Goal: Task Accomplishment & Management: Manage account settings

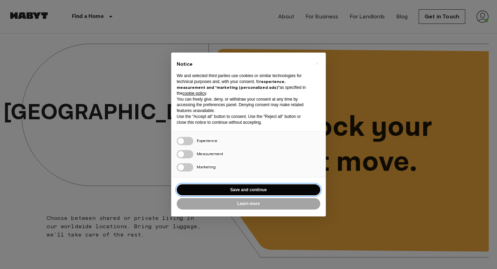
click at [255, 187] on button "Save and continue" at bounding box center [249, 189] width 144 height 11
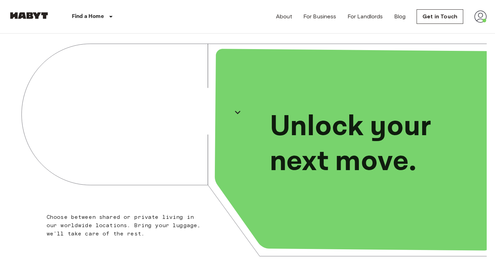
click at [482, 15] on img at bounding box center [480, 16] width 12 height 12
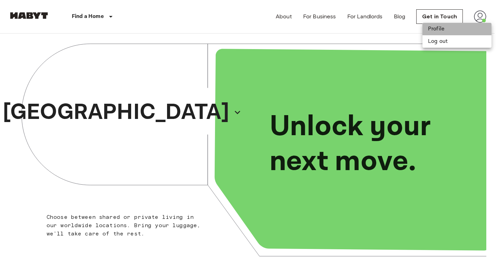
click at [460, 33] on li "Profile" at bounding box center [457, 29] width 69 height 12
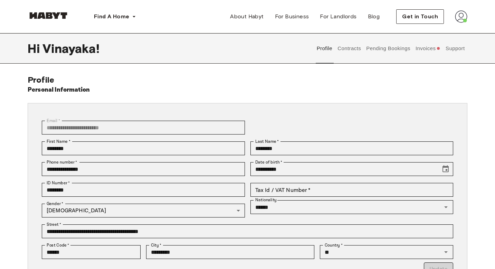
click at [417, 51] on button "Invoices" at bounding box center [428, 48] width 27 height 30
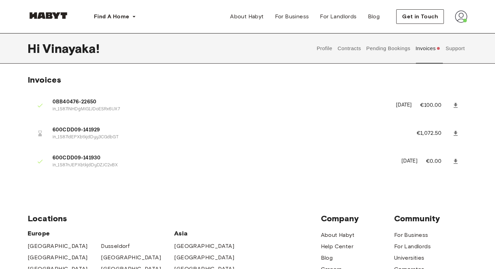
click at [88, 127] on span "600CDD09-141929" at bounding box center [227, 130] width 348 height 8
click at [330, 49] on button "Profile" at bounding box center [325, 48] width 18 height 30
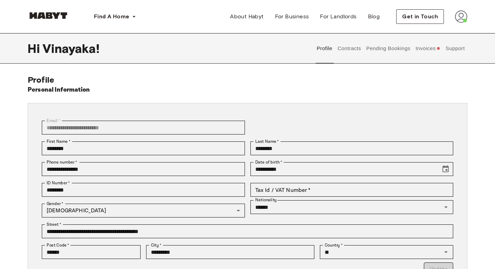
click at [346, 49] on button "Contracts" at bounding box center [349, 48] width 25 height 30
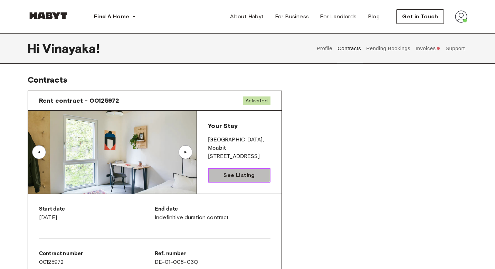
click at [247, 175] on span "See Listing" at bounding box center [239, 175] width 31 height 8
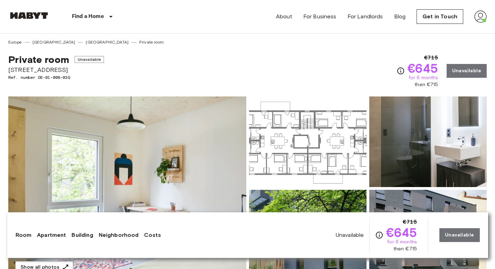
click at [348, 53] on div "Private room Unavailable [STREET_ADDRESS]. number DE-01-008-03Q €715 €645 for 6…" at bounding box center [247, 66] width 478 height 43
click at [34, 15] on img at bounding box center [28, 15] width 41 height 7
